Goal: Task Accomplishment & Management: Manage account settings

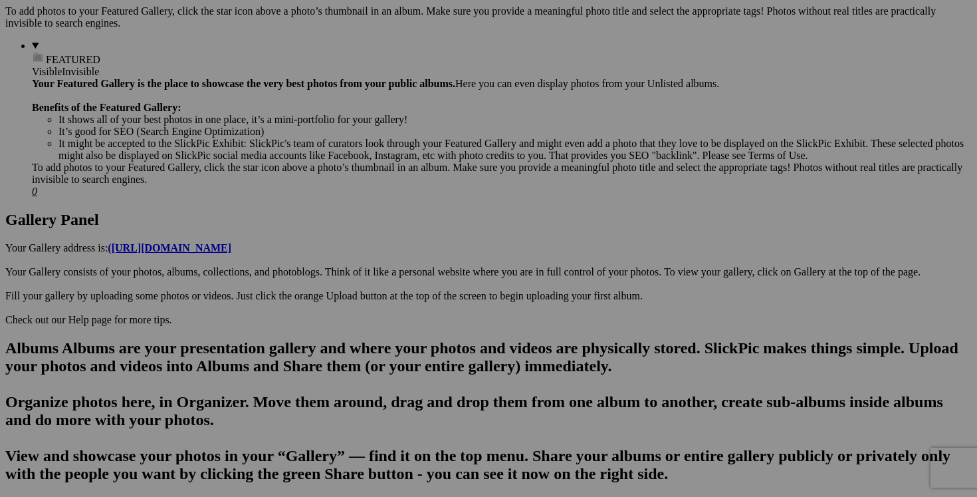
scroll to position [443, 0]
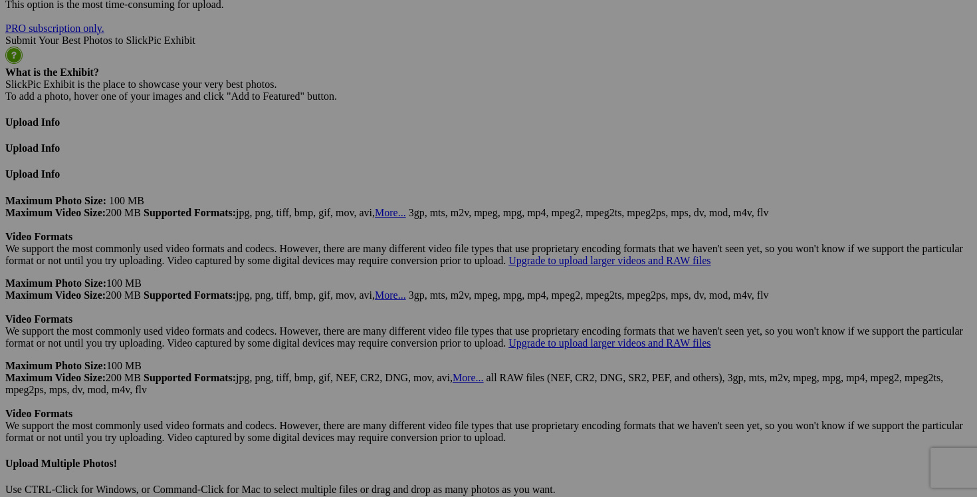
scroll to position [3425, 0]
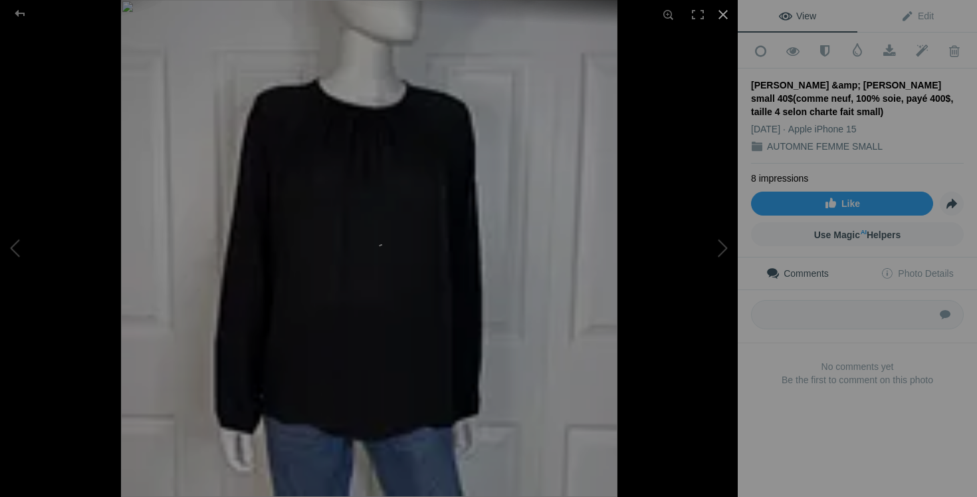
click at [722, 15] on div at bounding box center [723, 14] width 29 height 29
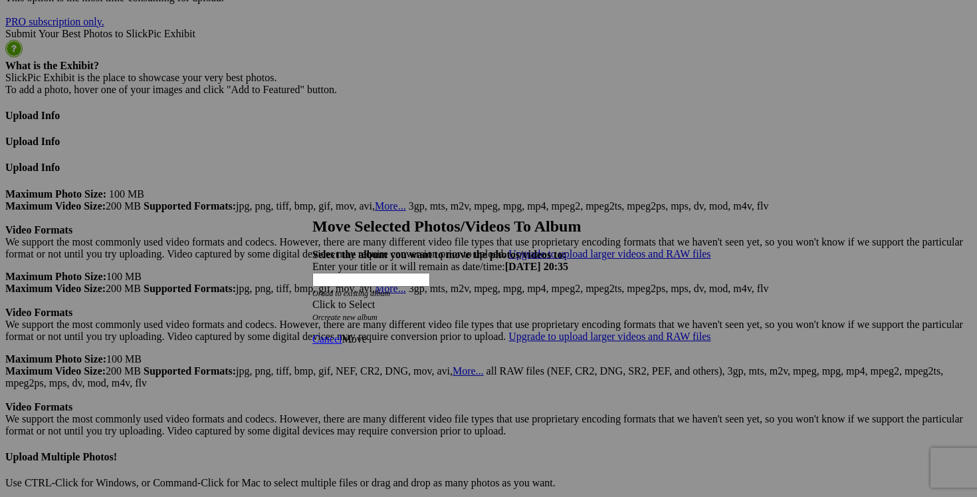
click at [566, 298] on div "Click to Select" at bounding box center [488, 304] width 352 height 12
click at [312, 298] on span at bounding box center [312, 303] width 0 height 11
click at [342, 333] on span "Cancel" at bounding box center [326, 338] width 29 height 11
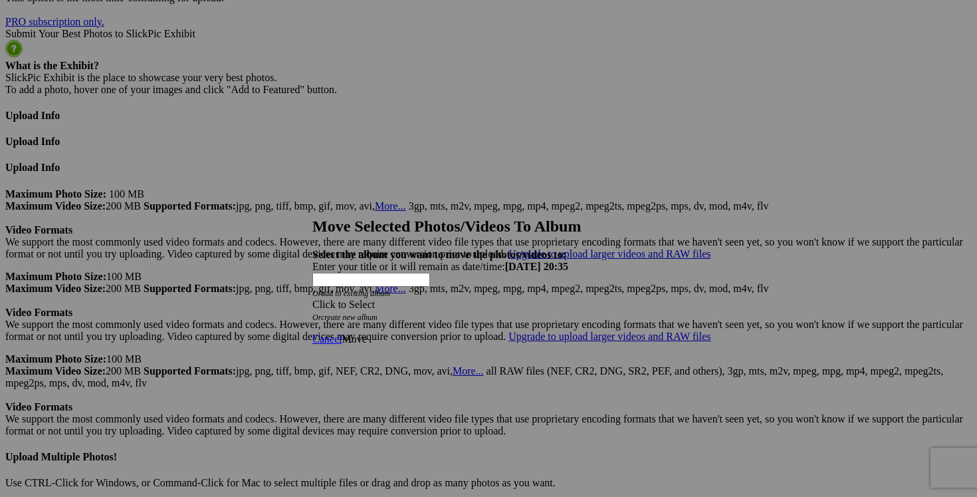
click at [312, 298] on span at bounding box center [312, 303] width 0 height 11
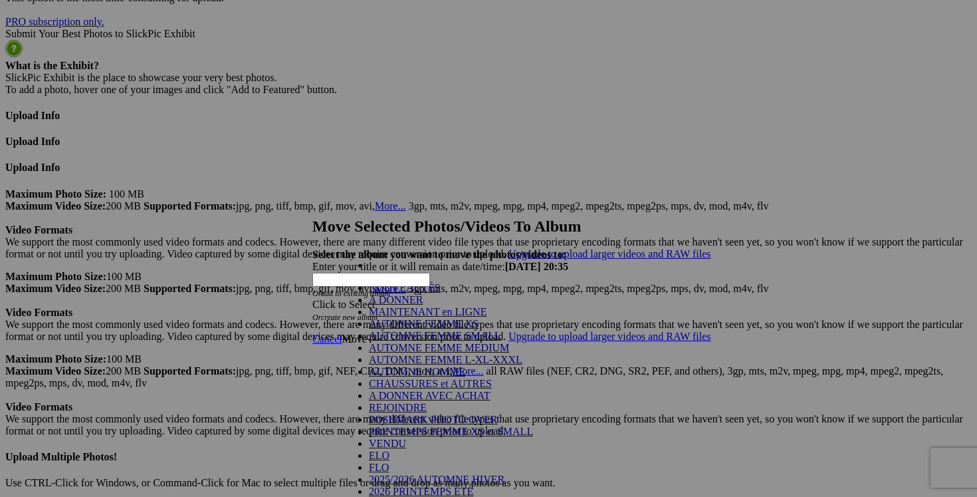
scroll to position [152, 0]
click at [406, 437] on link "VENDU" at bounding box center [387, 442] width 37 height 11
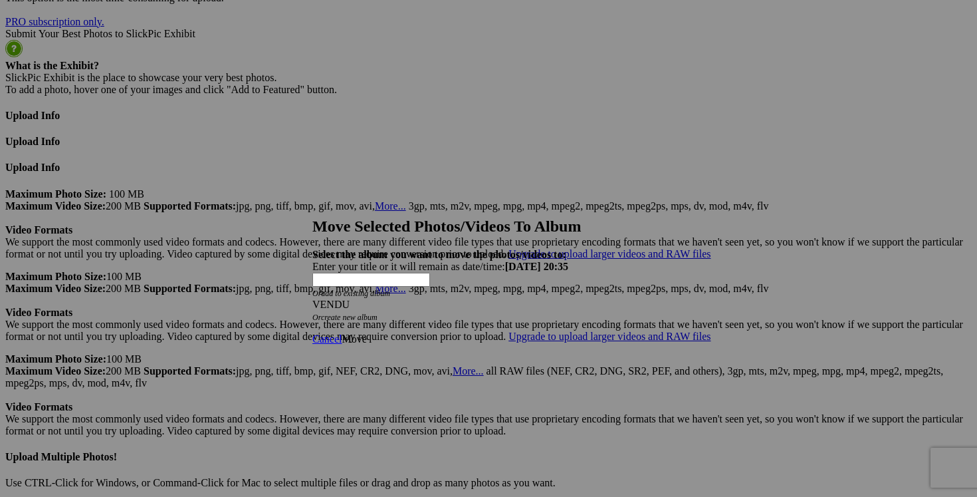
click at [366, 333] on span "Move" at bounding box center [354, 338] width 25 height 11
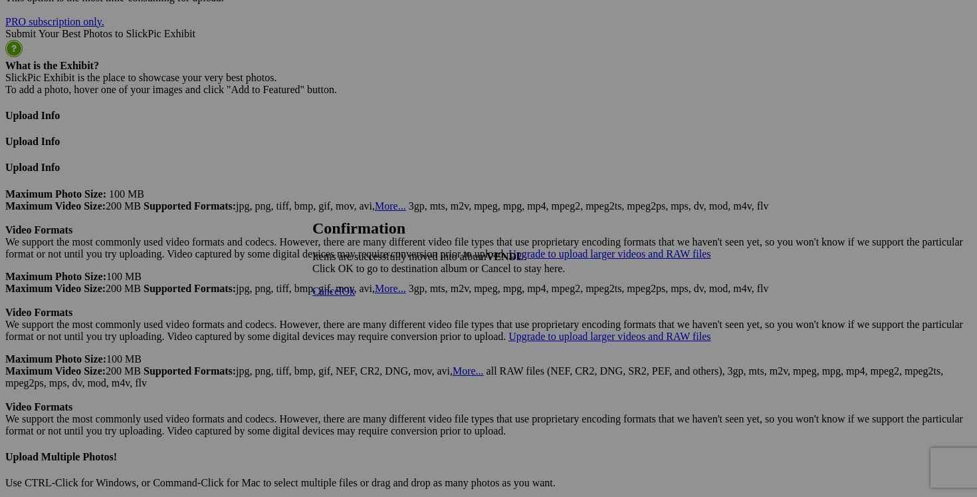
click at [342, 296] on span "Cancel" at bounding box center [326, 290] width 29 height 11
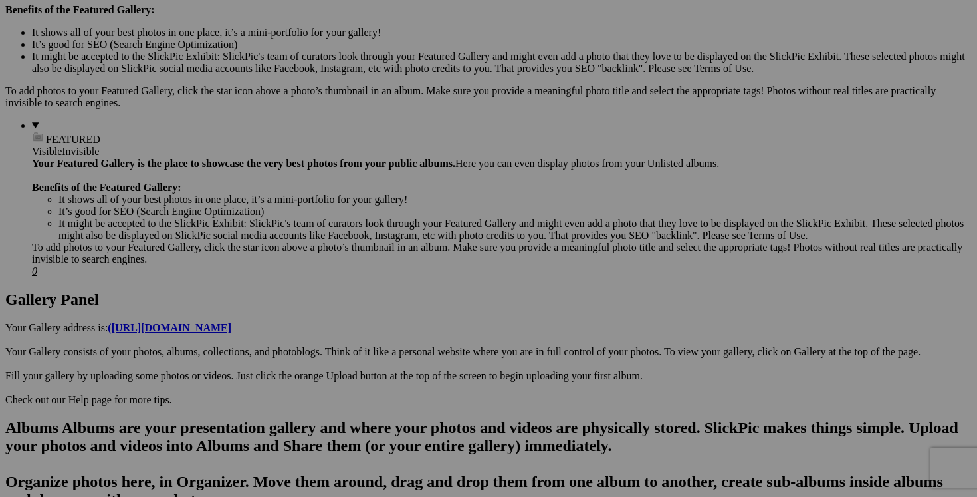
scroll to position [0, 0]
